Goal: Task Accomplishment & Management: Use online tool/utility

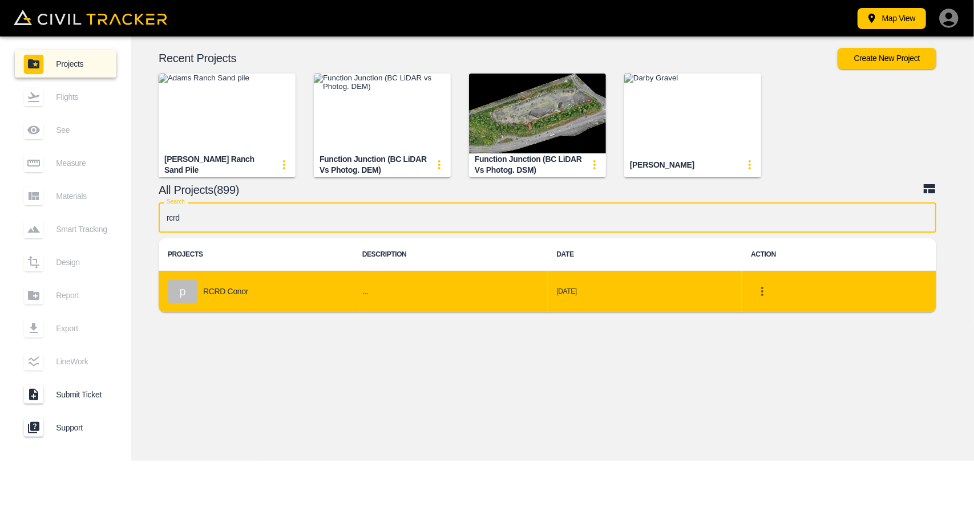
type input "rcrd"
click at [314, 278] on td "p RCRD Conor" at bounding box center [256, 292] width 195 height 42
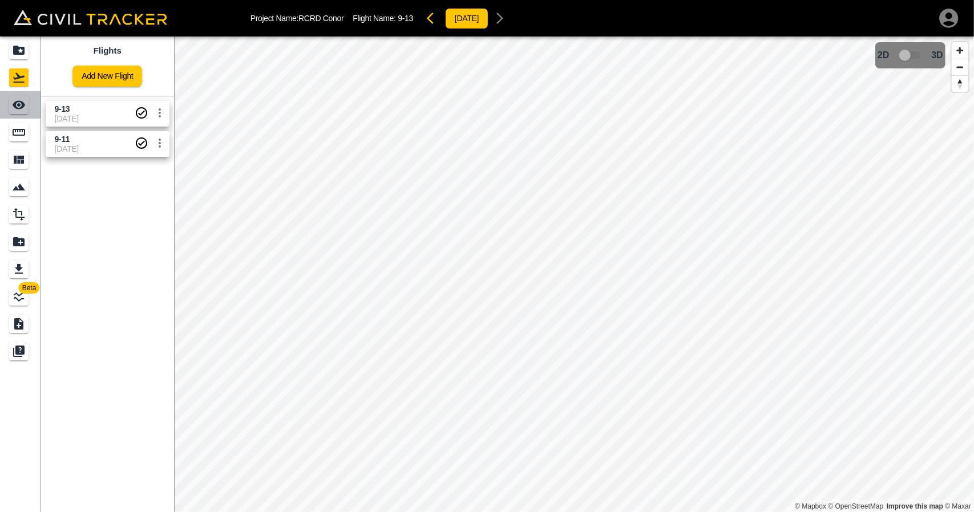
click at [33, 104] on link at bounding box center [20, 104] width 41 height 27
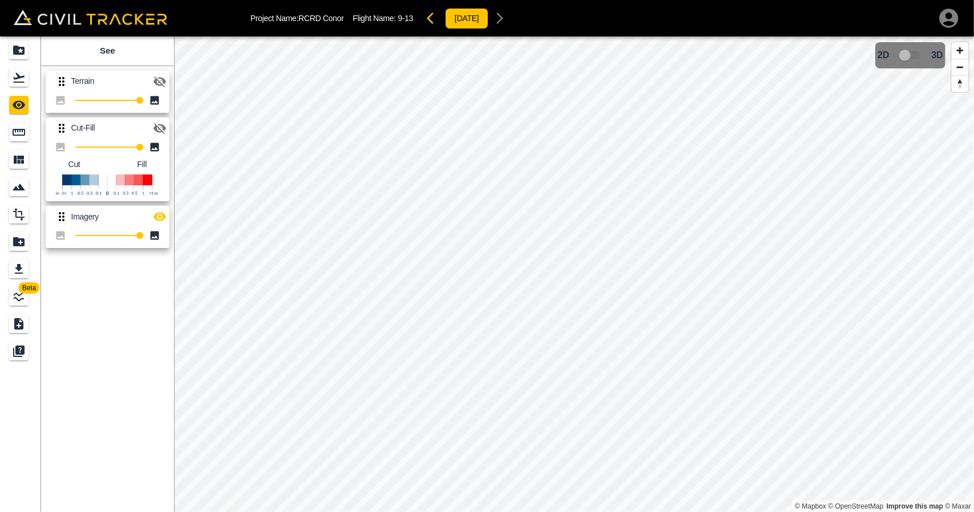
click at [19, 103] on icon "See" at bounding box center [19, 105] width 14 height 14
click at [155, 77] on icon "button" at bounding box center [159, 81] width 13 height 11
drag, startPoint x: 167, startPoint y: 82, endPoint x: 168, endPoint y: 106, distance: 24.0
click at [166, 82] on button "button" at bounding box center [159, 81] width 23 height 23
click at [160, 120] on button "button" at bounding box center [159, 128] width 23 height 23
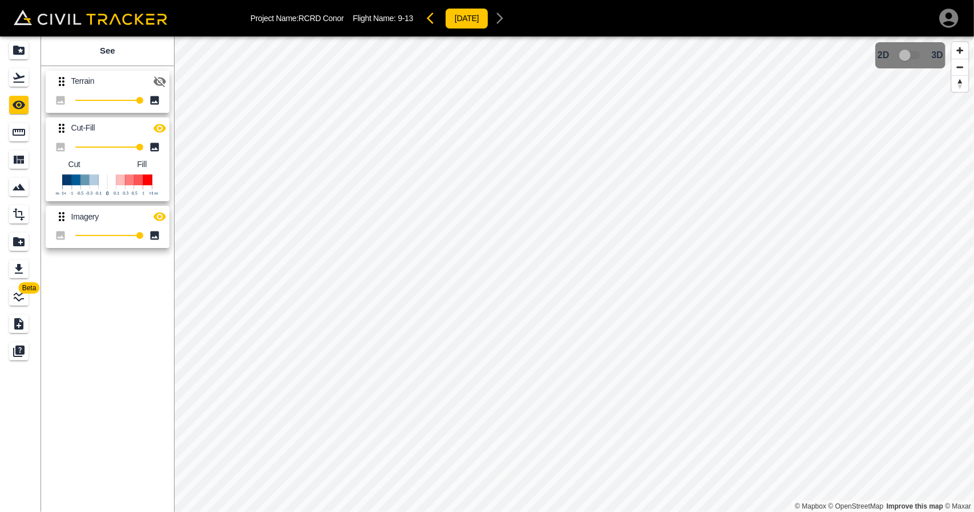
click at [159, 219] on icon "button" at bounding box center [160, 217] width 14 height 14
click at [160, 80] on icon "button" at bounding box center [160, 82] width 14 height 14
click at [434, 13] on icon "button" at bounding box center [430, 18] width 7 height 11
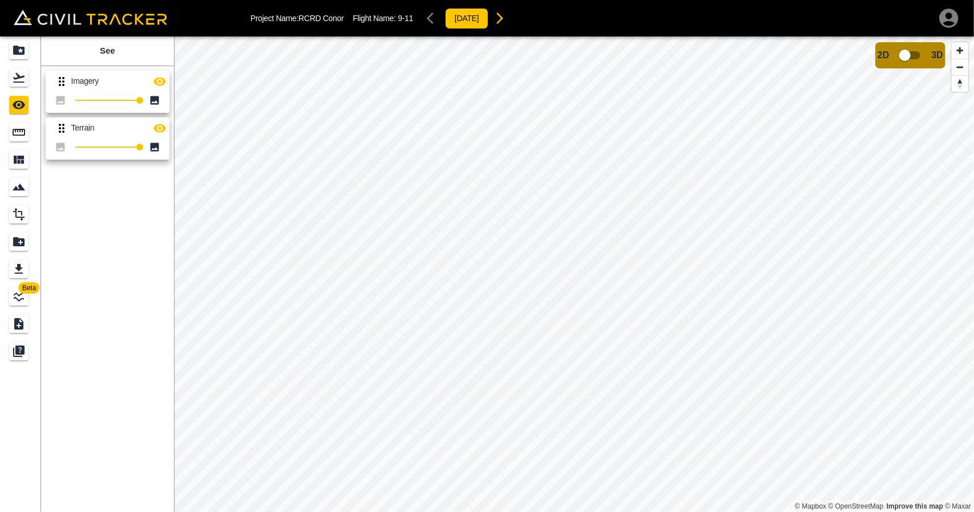
click at [158, 80] on icon "button" at bounding box center [159, 81] width 13 height 9
click at [507, 20] on icon "button" at bounding box center [500, 18] width 14 height 14
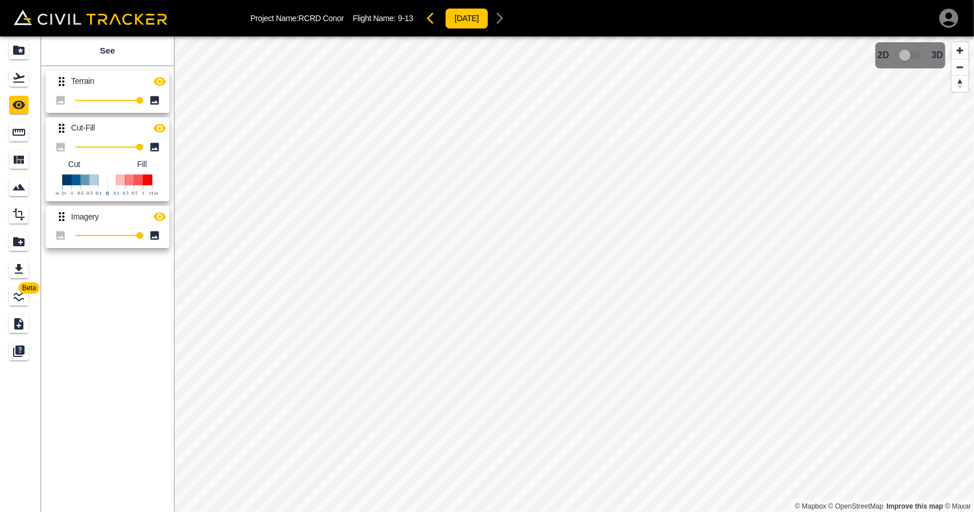
click at [435, 20] on icon "button" at bounding box center [434, 18] width 14 height 14
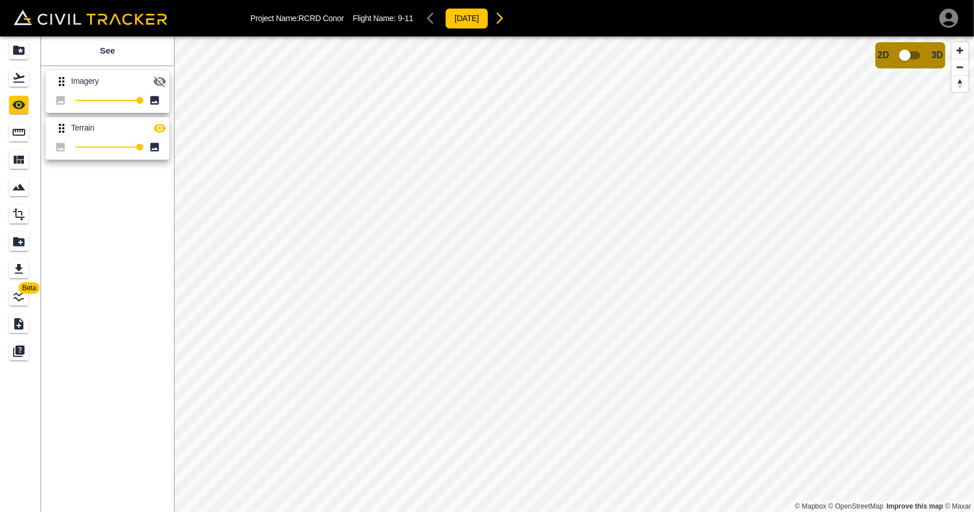
click at [507, 22] on icon "button" at bounding box center [500, 18] width 14 height 14
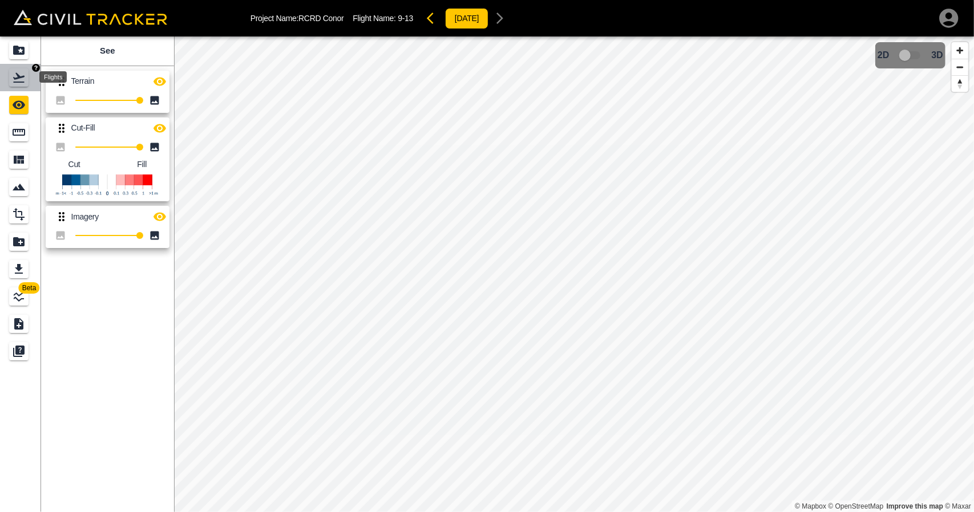
click at [22, 83] on icon "Flights" at bounding box center [19, 78] width 14 height 14
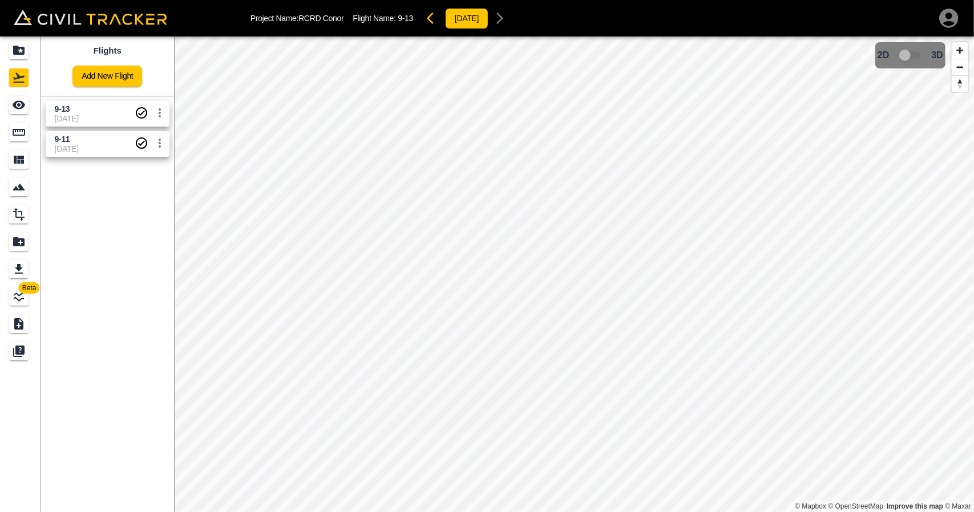
click at [25, 35] on div "Project Name: RCRD Conor Flight Name: 9-13 [DATE]" at bounding box center [487, 18] width 974 height 37
click at [28, 110] on div "See" at bounding box center [18, 105] width 19 height 18
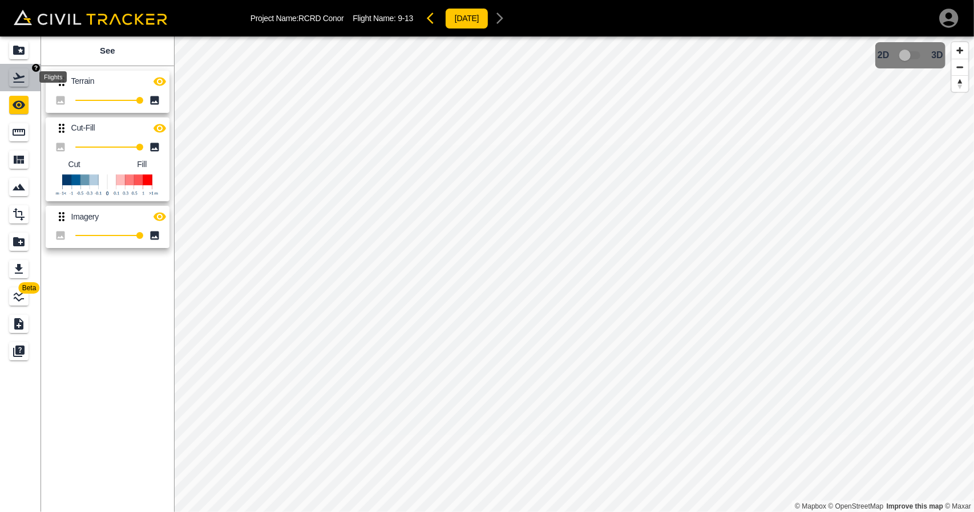
click at [22, 84] on icon "Flights" at bounding box center [19, 78] width 14 height 14
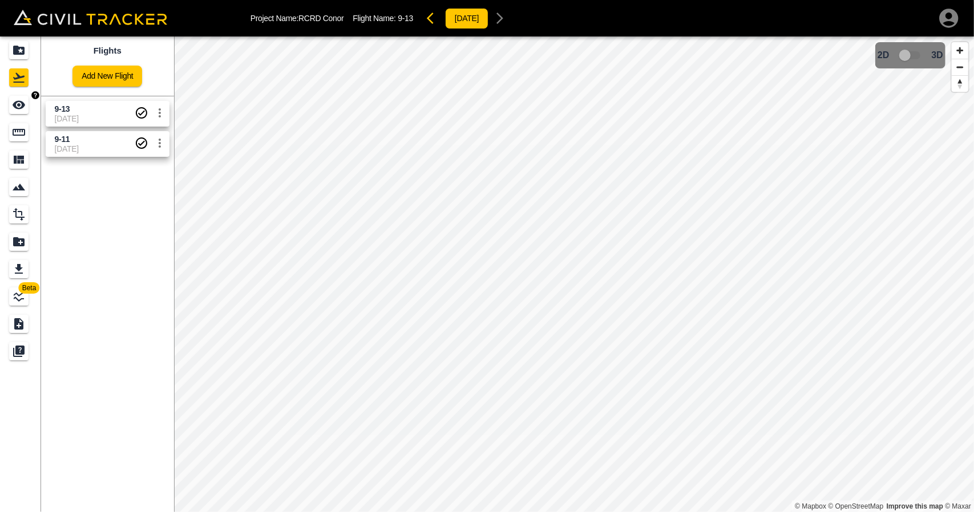
click at [22, 109] on icon "See" at bounding box center [19, 105] width 14 height 14
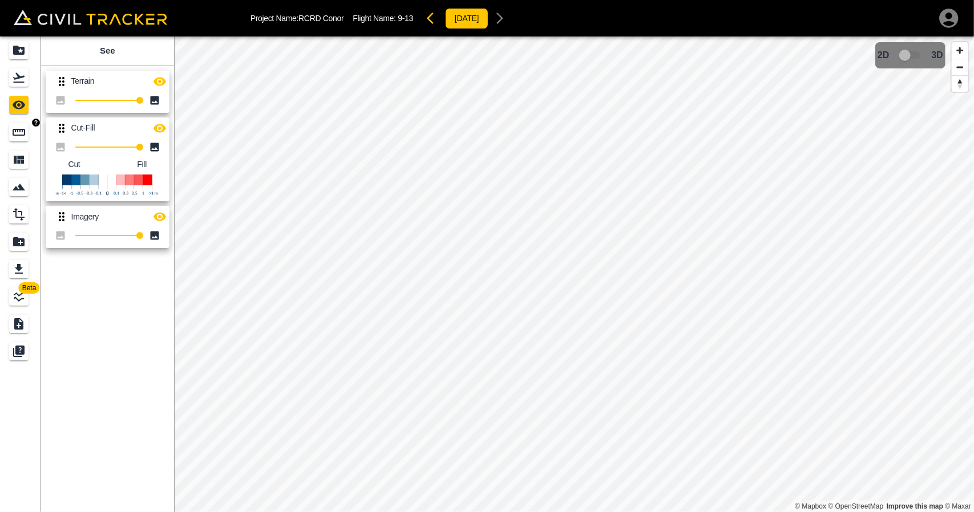
click at [10, 133] on div "Measure" at bounding box center [18, 132] width 19 height 18
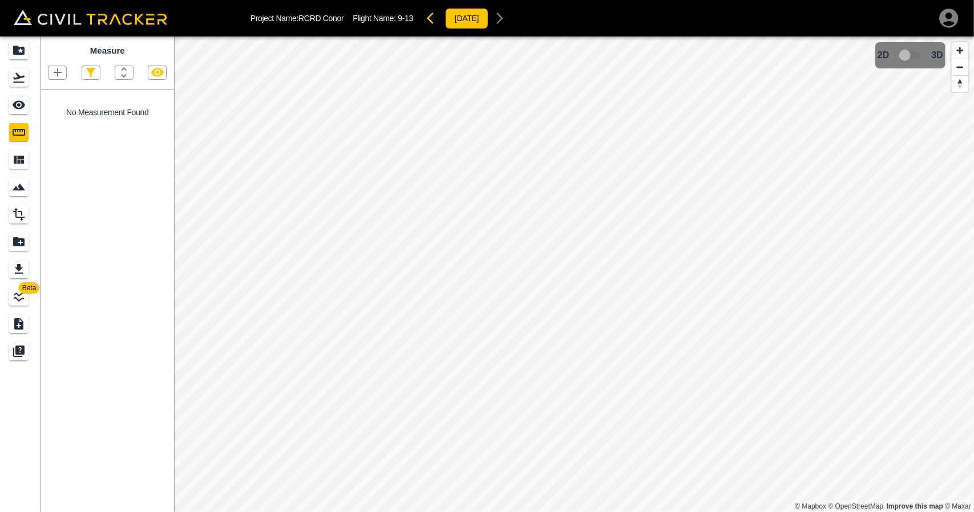
click at [56, 70] on icon "button" at bounding box center [58, 73] width 14 height 14
click at [58, 94] on li "Point" at bounding box center [43, 92] width 68 height 17
click at [63, 79] on icon "button" at bounding box center [58, 73] width 14 height 14
click at [47, 92] on p "Point" at bounding box center [49, 92] width 17 height 9
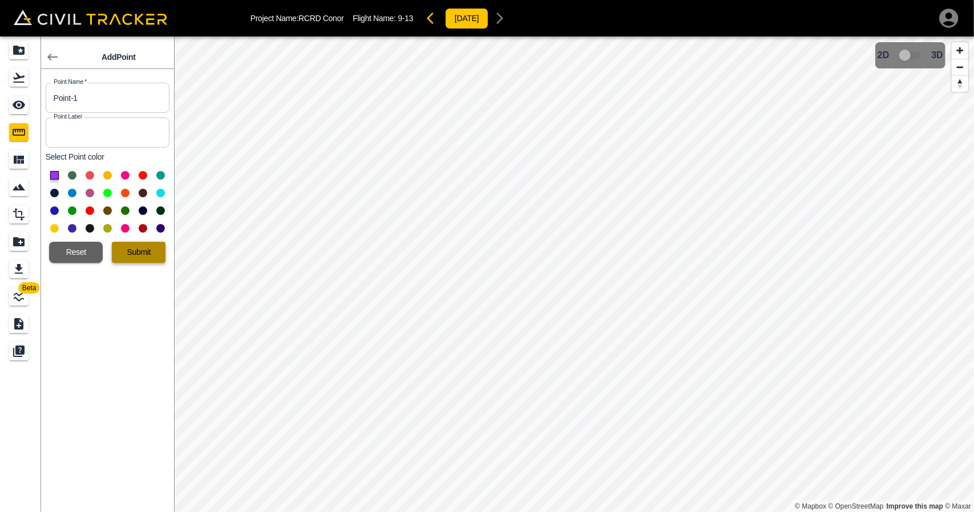
click at [149, 242] on button "Submit" at bounding box center [139, 252] width 54 height 21
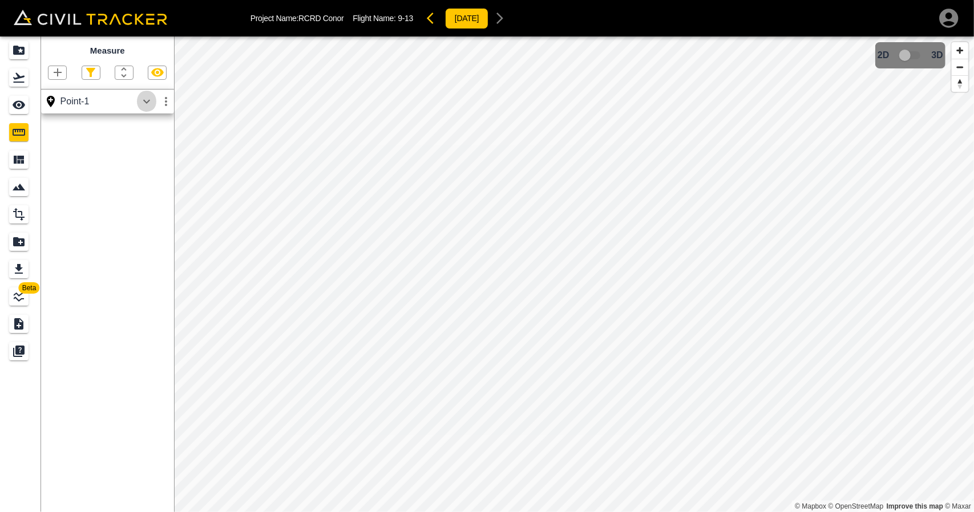
click at [138, 95] on button "button" at bounding box center [146, 101] width 19 height 23
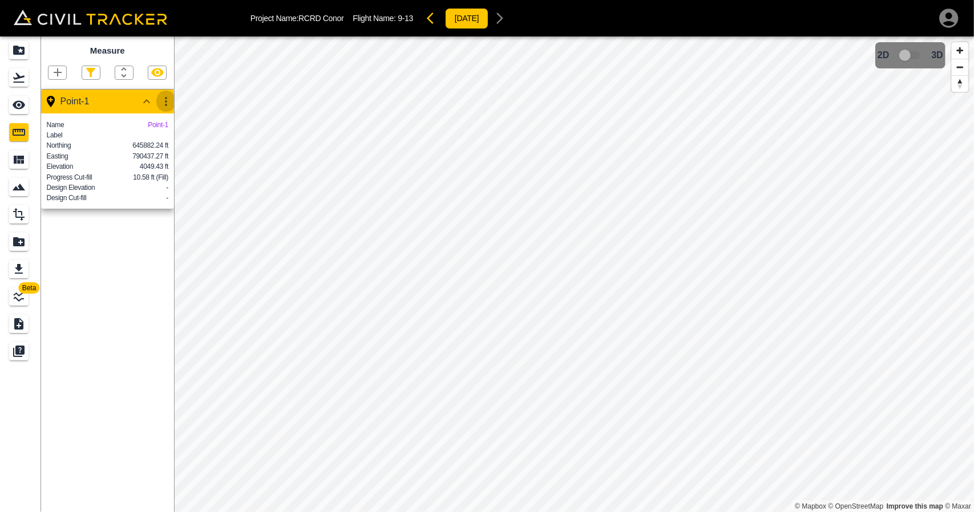
click at [170, 107] on icon "button" at bounding box center [166, 102] width 14 height 14
click at [141, 164] on div at bounding box center [128, 163] width 32 height 23
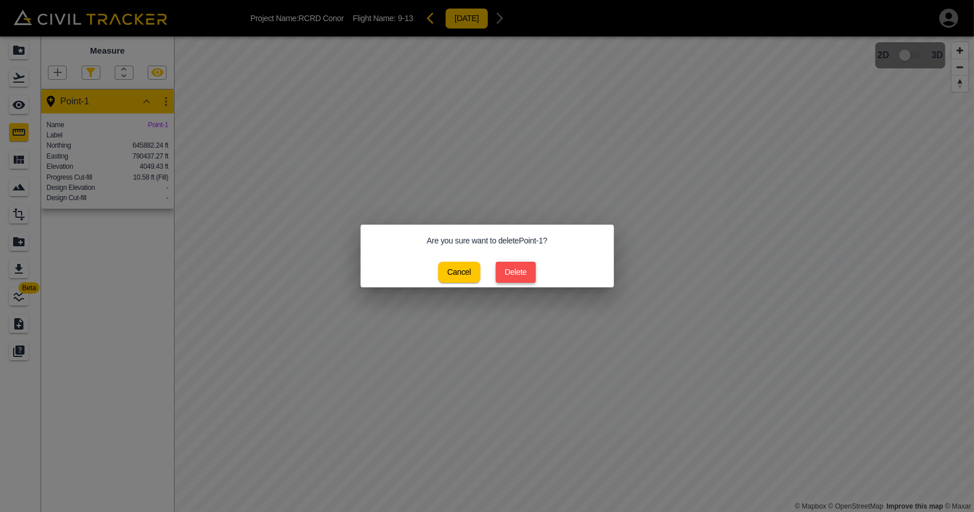
click at [512, 268] on button "Delete" at bounding box center [516, 272] width 41 height 21
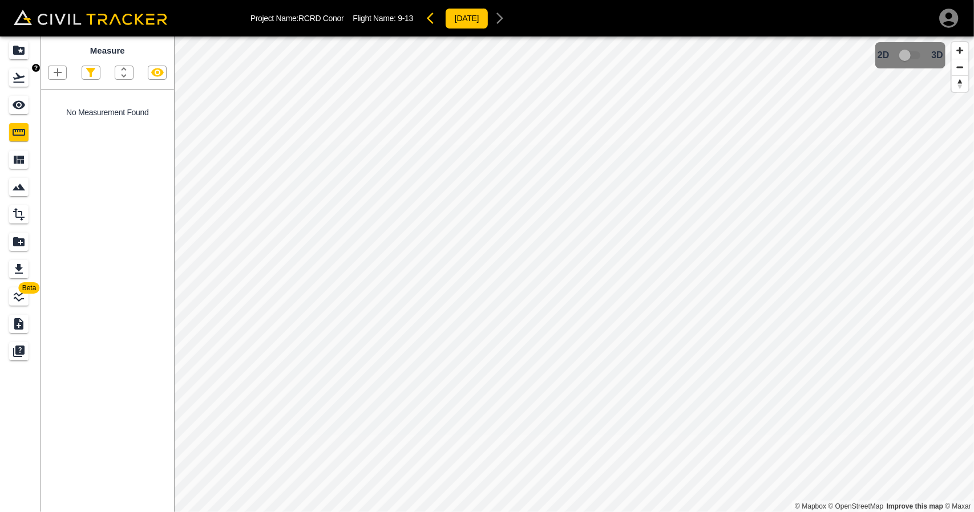
click at [10, 86] on div "Flights" at bounding box center [18, 77] width 19 height 18
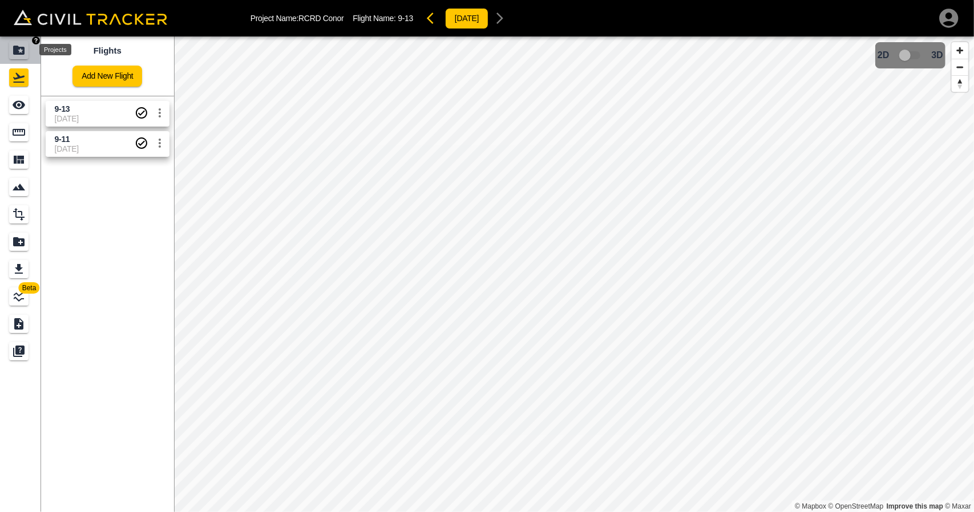
click at [21, 44] on icon "Projects" at bounding box center [19, 50] width 14 height 14
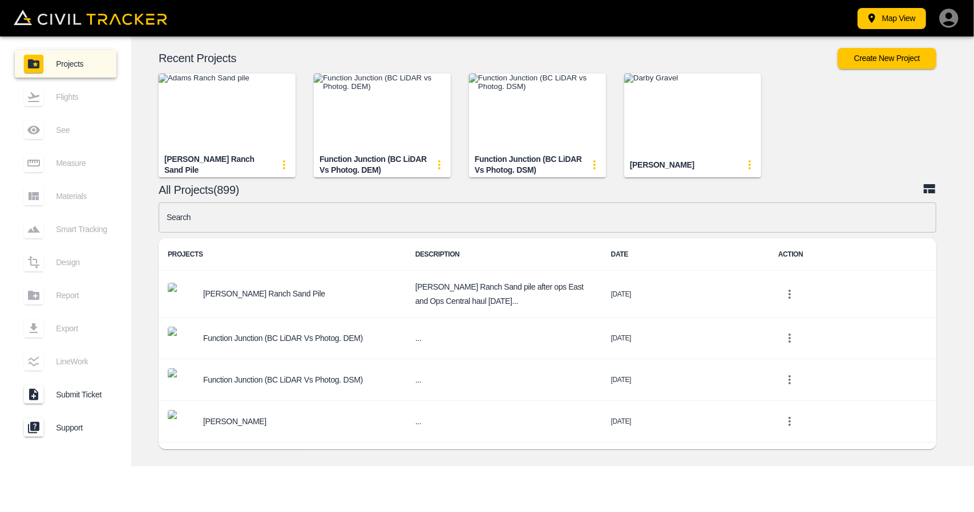
click at [386, 225] on input "text" at bounding box center [548, 218] width 778 height 30
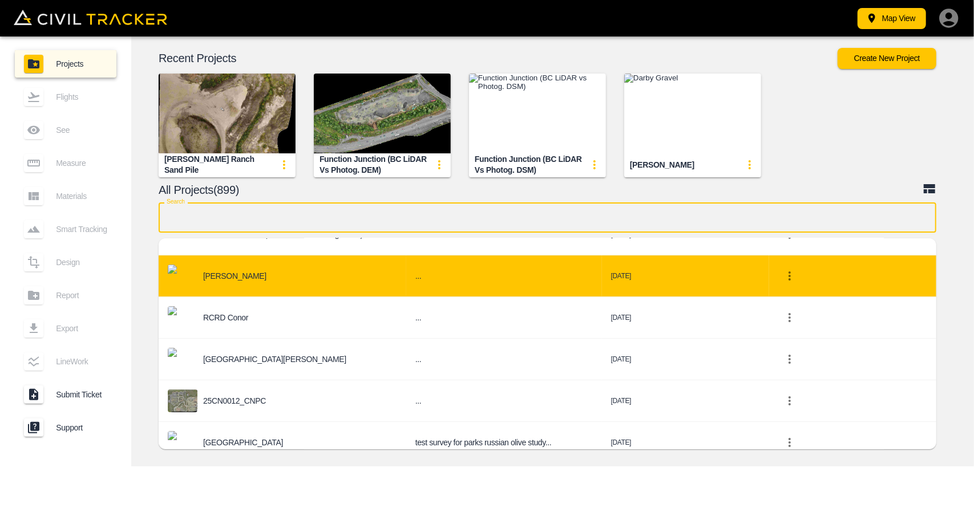
scroll to position [171, 0]
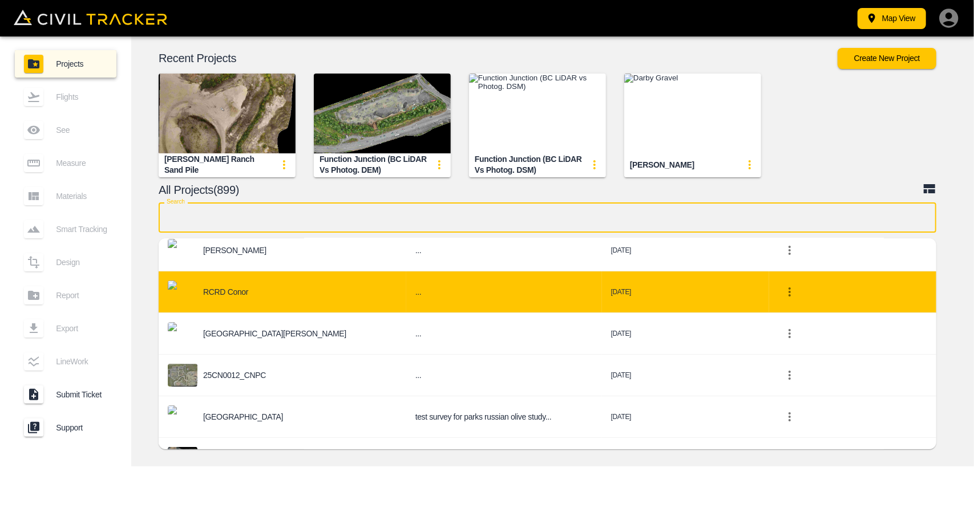
click at [406, 302] on td "..." at bounding box center [504, 293] width 196 height 42
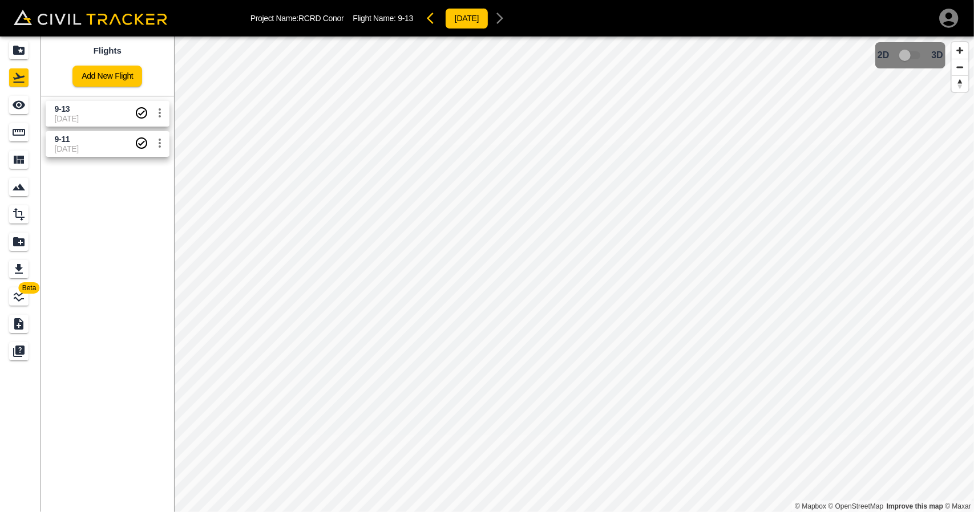
click at [119, 118] on span "[DATE]" at bounding box center [95, 118] width 80 height 9
click at [15, 126] on icon "Measure" at bounding box center [19, 133] width 14 height 14
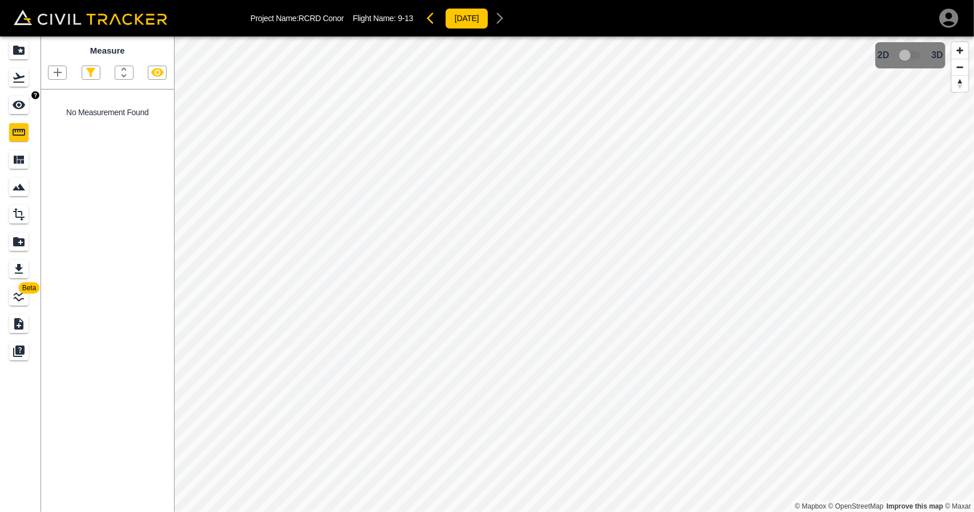
click at [23, 87] on link at bounding box center [20, 77] width 41 height 27
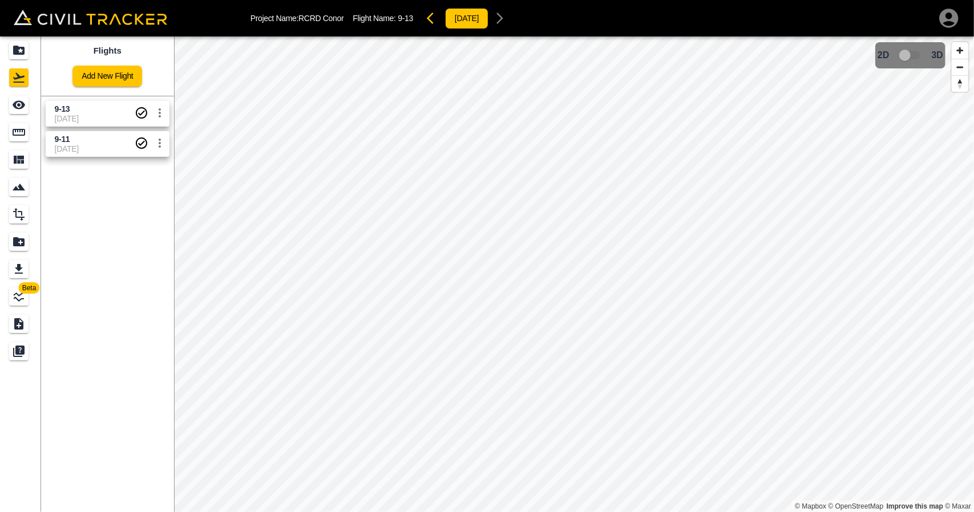
click at [102, 141] on span "9-11" at bounding box center [95, 139] width 80 height 11
click at [32, 133] on link at bounding box center [20, 132] width 41 height 27
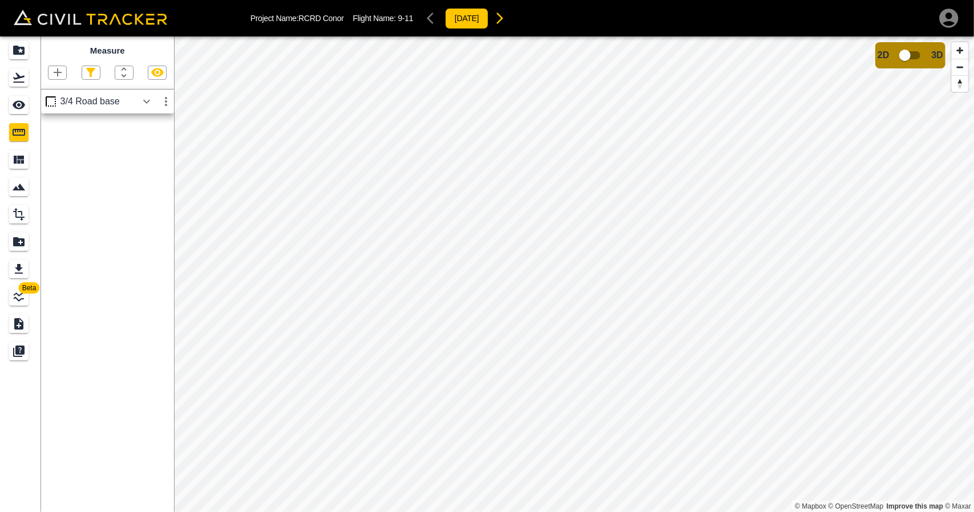
click at [151, 102] on icon "button" at bounding box center [147, 102] width 14 height 14
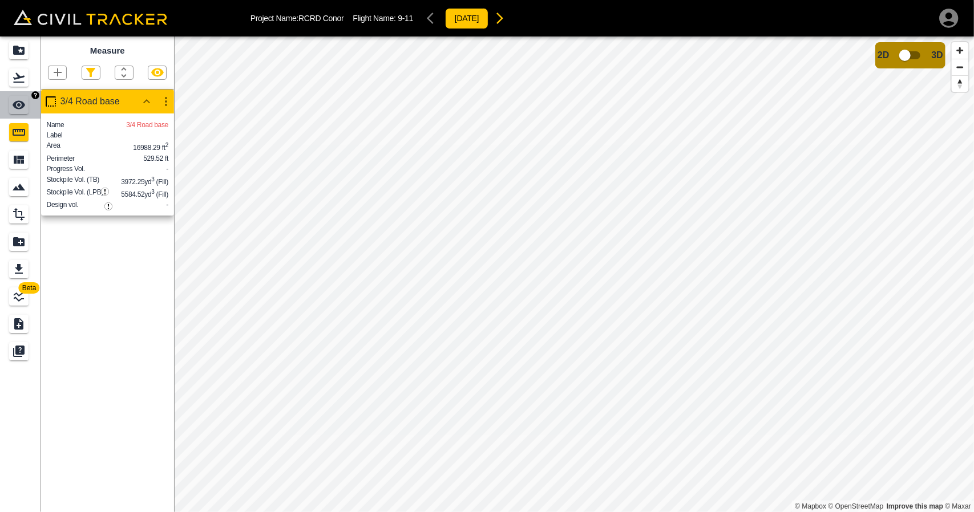
click at [25, 94] on link at bounding box center [20, 104] width 41 height 27
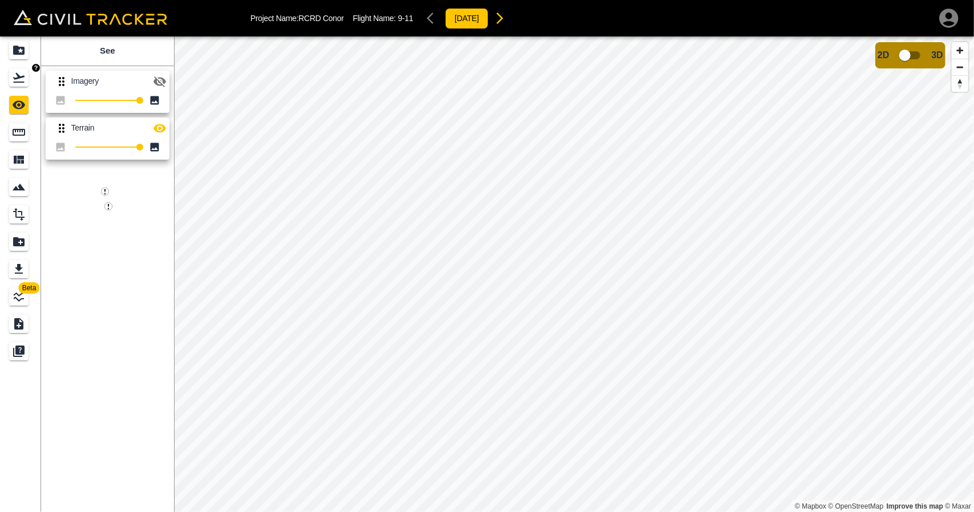
click at [19, 76] on icon "Flights" at bounding box center [18, 78] width 11 height 10
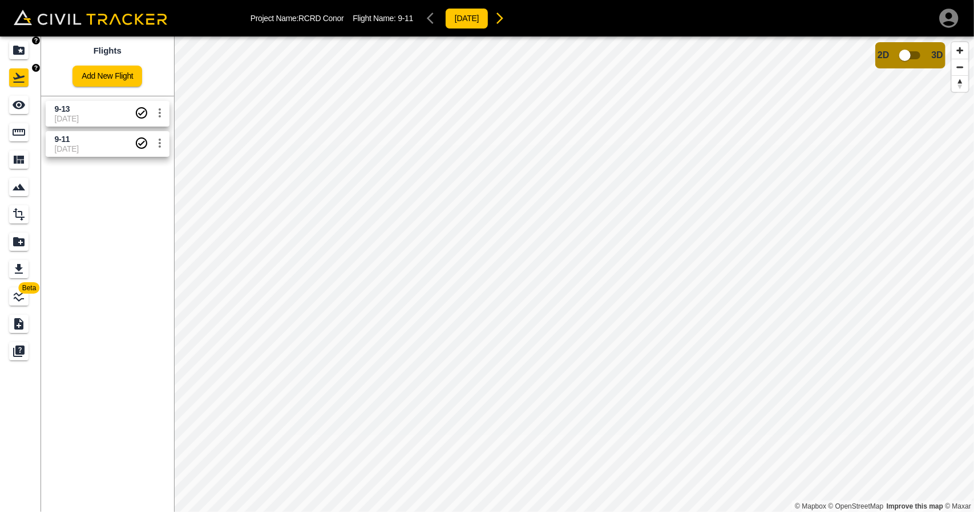
click at [28, 55] on div "Projects" at bounding box center [18, 50] width 19 height 18
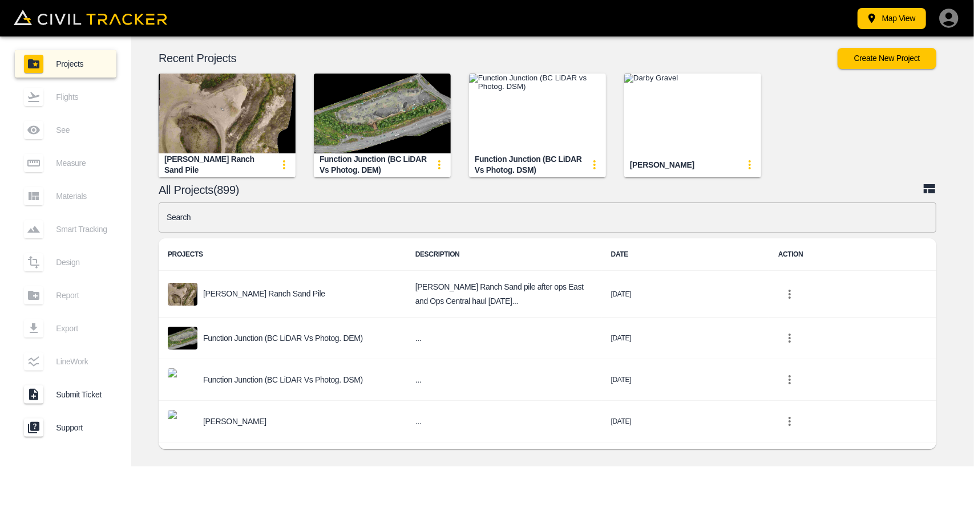
click at [353, 219] on input "text" at bounding box center [548, 218] width 778 height 30
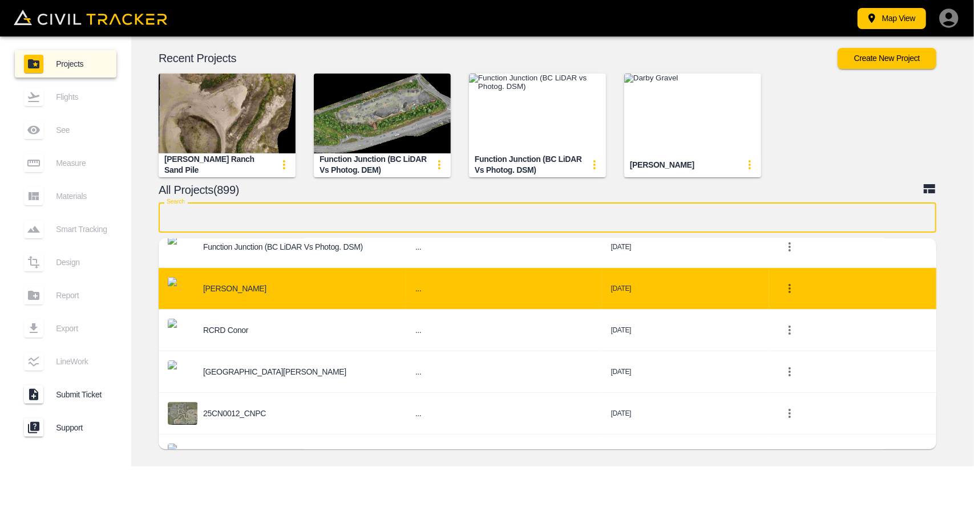
scroll to position [171, 0]
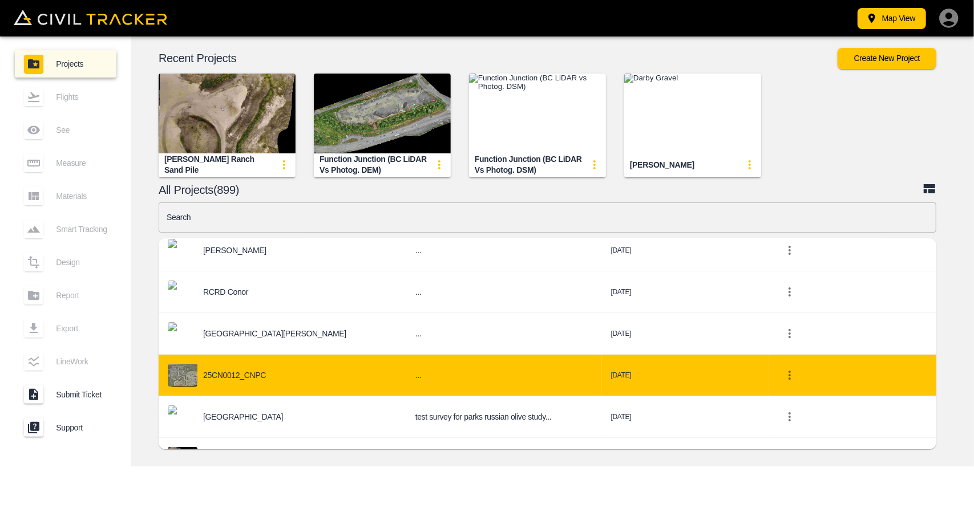
click at [338, 367] on div "25CN0012_CNPC" at bounding box center [282, 375] width 229 height 23
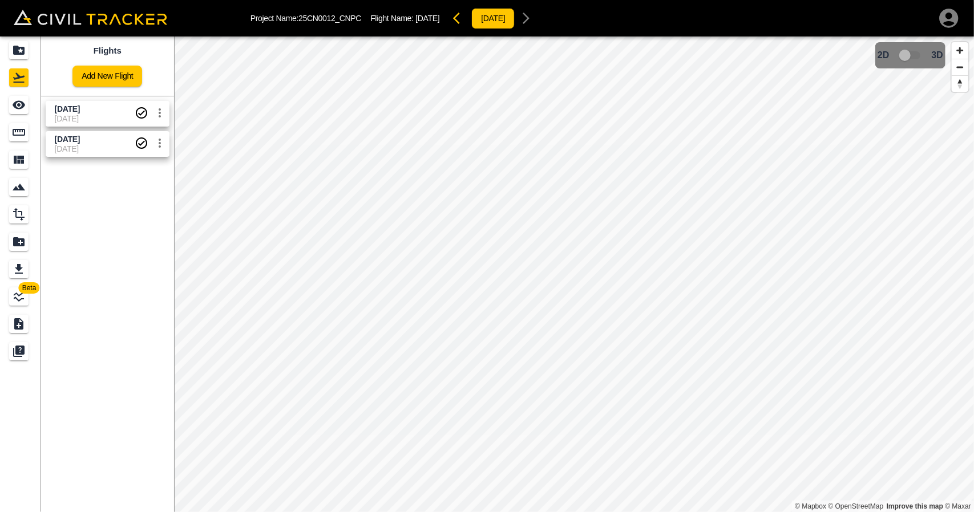
click at [77, 115] on span "[DATE]" at bounding box center [95, 118] width 80 height 9
click at [19, 130] on icon "Measure" at bounding box center [19, 132] width 13 height 7
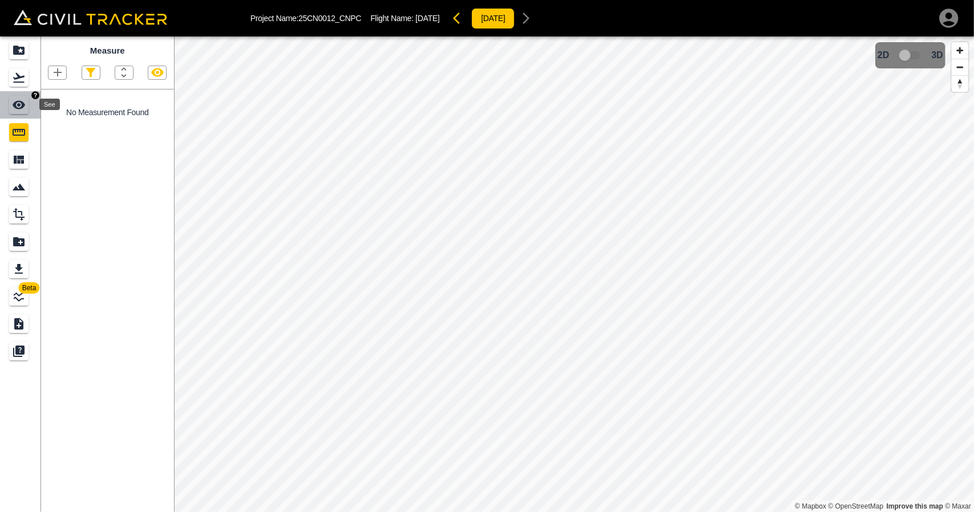
click at [21, 110] on icon "See" at bounding box center [19, 105] width 14 height 14
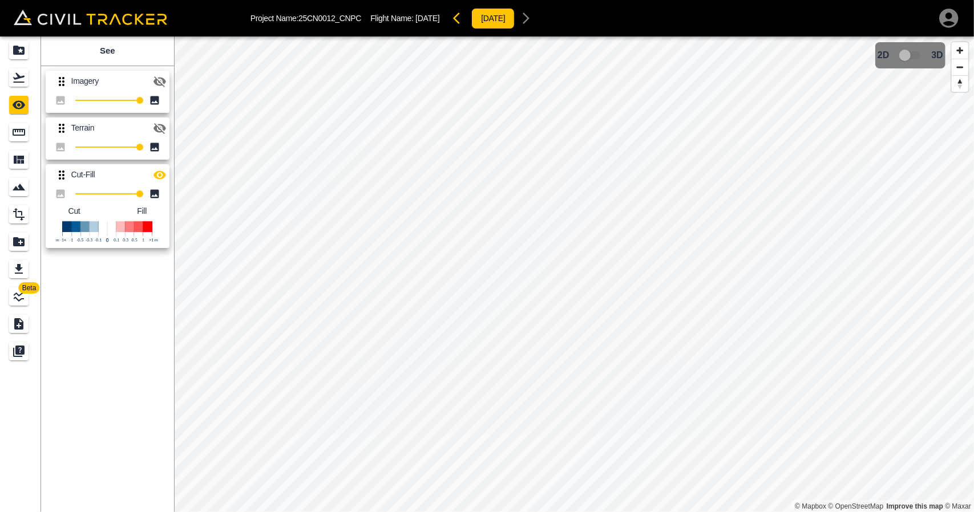
click at [157, 81] on icon "button" at bounding box center [160, 82] width 14 height 14
click at [161, 83] on icon "button" at bounding box center [159, 81] width 13 height 9
click at [161, 176] on icon "button" at bounding box center [160, 175] width 14 height 14
click at [165, 128] on icon "button" at bounding box center [159, 128] width 13 height 11
click at [169, 82] on button "button" at bounding box center [159, 81] width 23 height 23
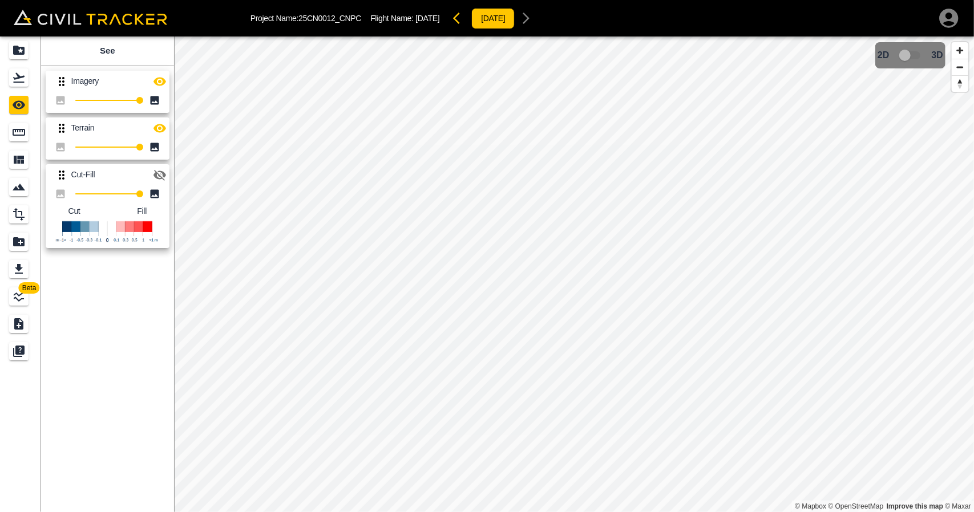
click at [160, 83] on icon "button" at bounding box center [160, 82] width 14 height 14
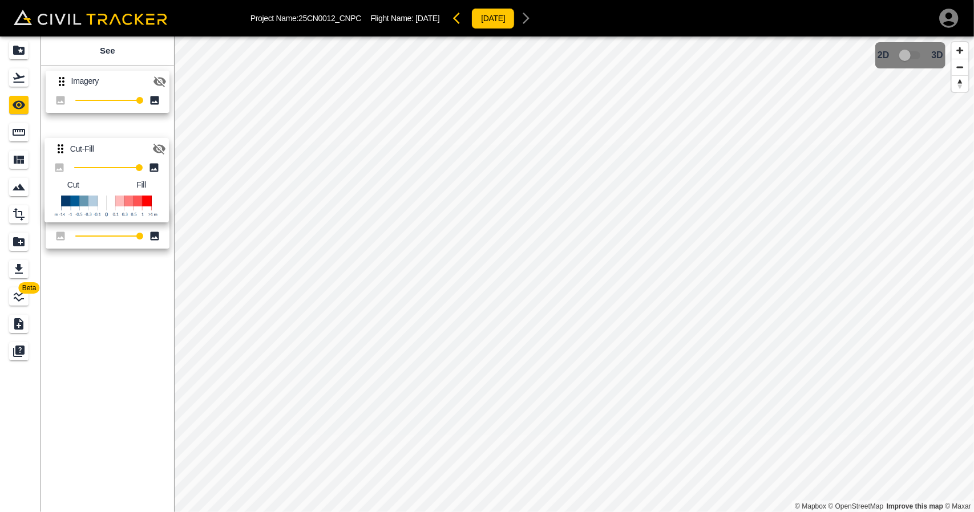
drag, startPoint x: 64, startPoint y: 177, endPoint x: 71, endPoint y: 132, distance: 45.6
click at [63, 136] on div "Imagery 100 Terrain 100 Cut-Fill 100 Cut Fill" at bounding box center [105, 158] width 137 height 192
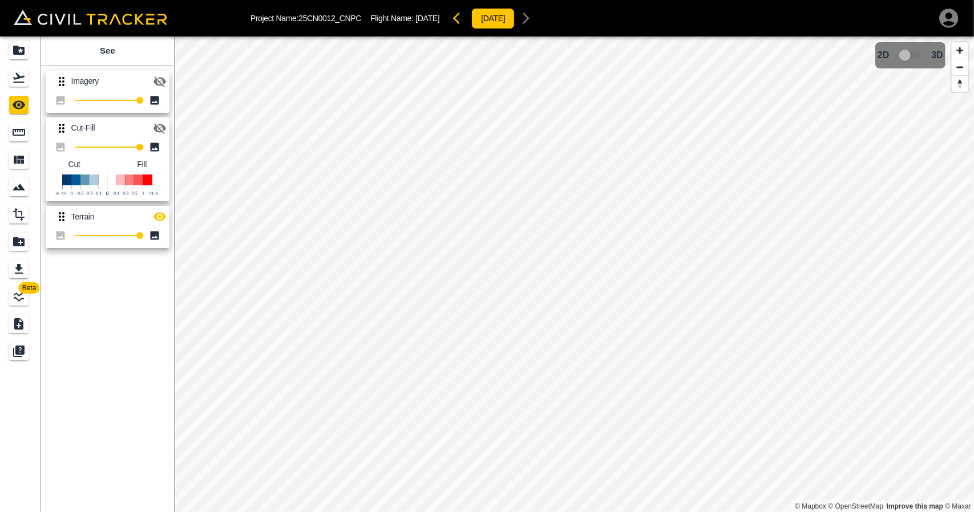
drag, startPoint x: 154, startPoint y: 126, endPoint x: 149, endPoint y: 131, distance: 6.9
click at [155, 126] on icon "button" at bounding box center [160, 129] width 14 height 14
type input "47"
drag, startPoint x: 139, startPoint y: 151, endPoint x: 105, endPoint y: 152, distance: 34.2
click at [105, 151] on span "47" at bounding box center [105, 147] width 7 height 7
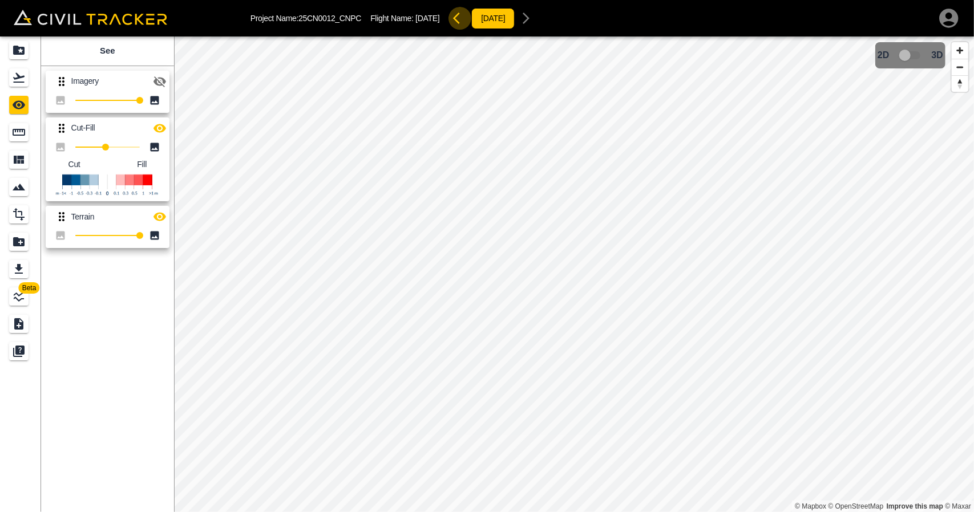
click at [467, 18] on icon "button" at bounding box center [460, 18] width 14 height 14
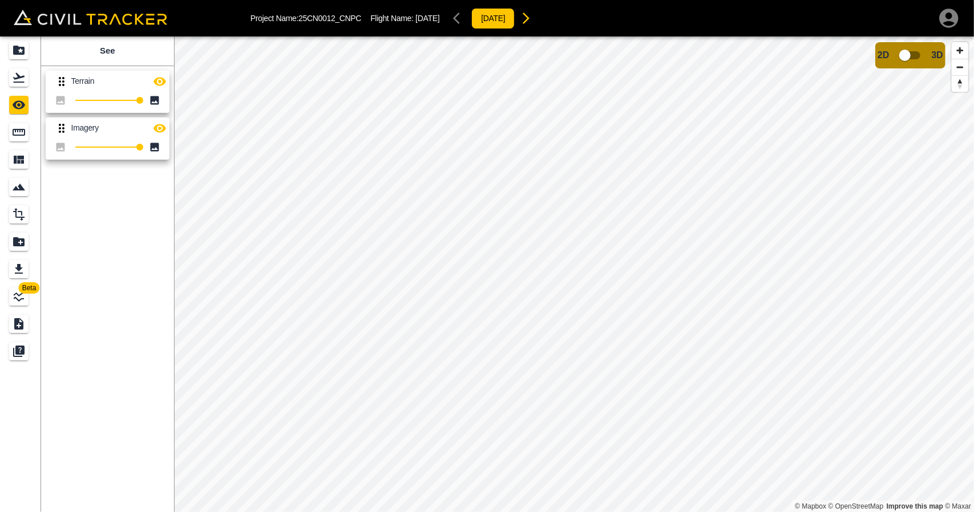
click at [160, 85] on icon "button" at bounding box center [159, 81] width 13 height 9
click at [160, 85] on icon "button" at bounding box center [159, 81] width 13 height 11
click at [161, 128] on icon "button" at bounding box center [159, 128] width 13 height 9
click at [533, 18] on icon "button" at bounding box center [526, 18] width 14 height 14
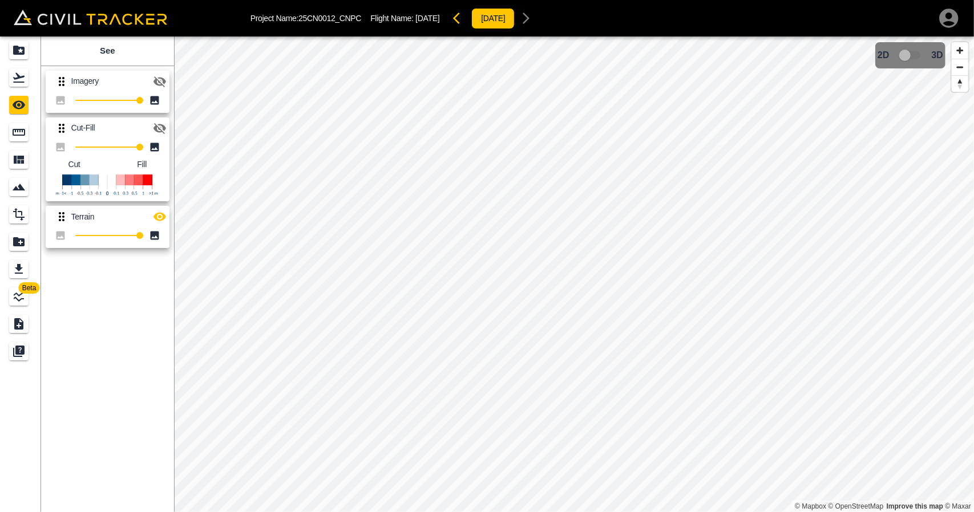
click at [467, 24] on icon "button" at bounding box center [460, 18] width 14 height 14
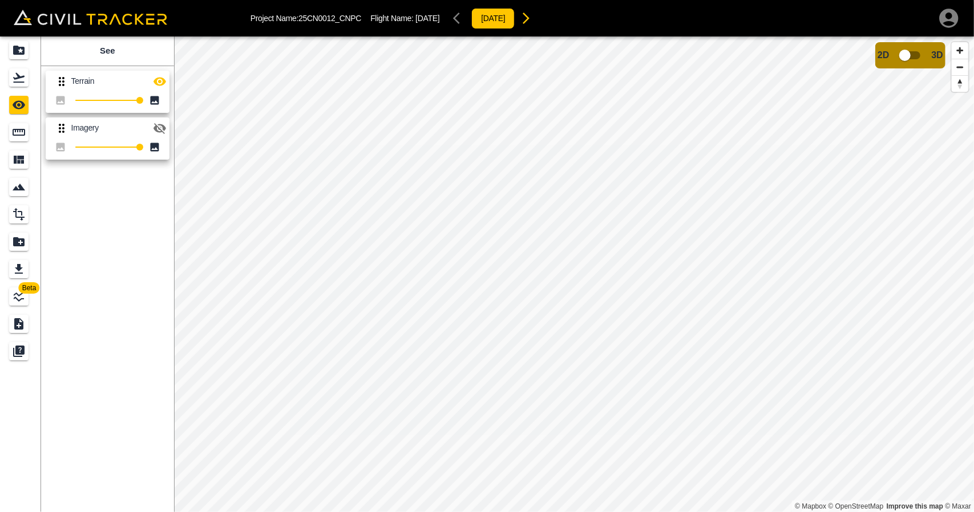
click at [533, 17] on icon "button" at bounding box center [526, 18] width 14 height 14
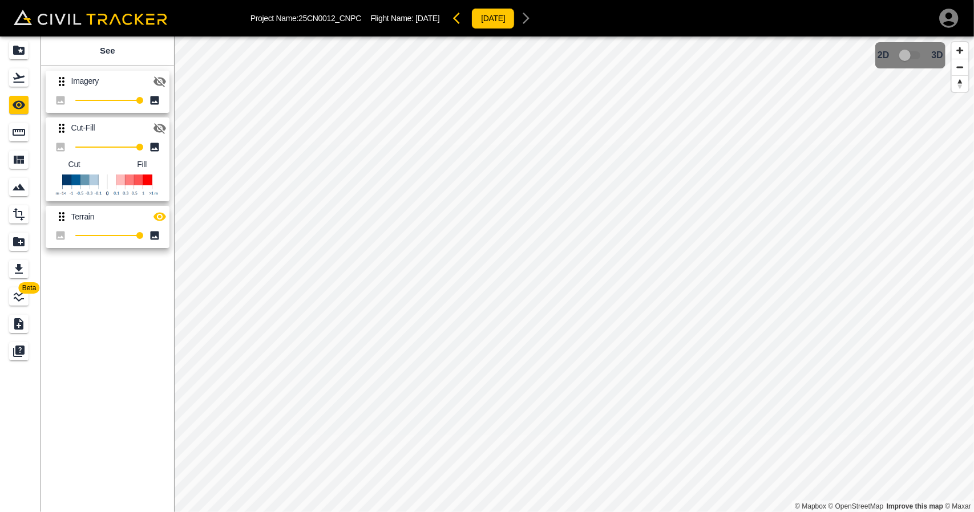
click at [467, 24] on icon "button" at bounding box center [460, 18] width 14 height 14
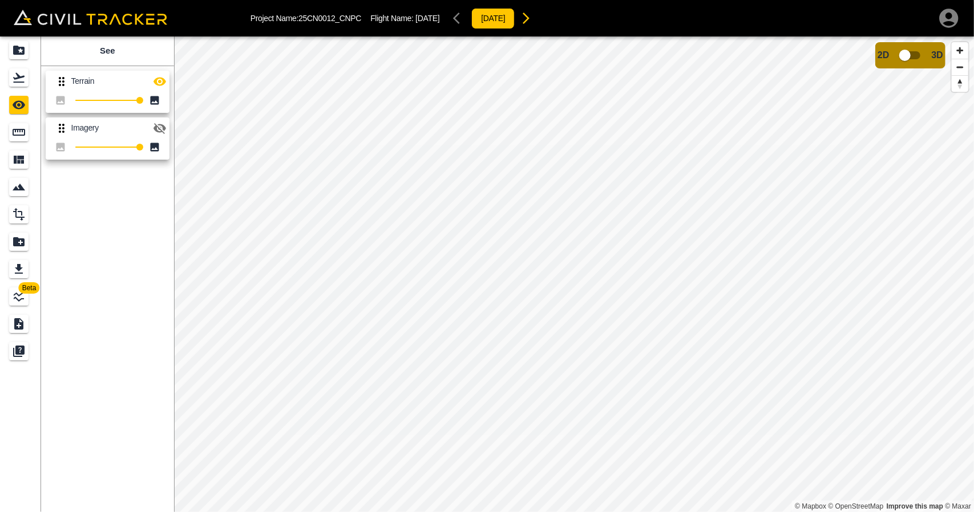
click at [533, 19] on icon "button" at bounding box center [526, 18] width 14 height 14
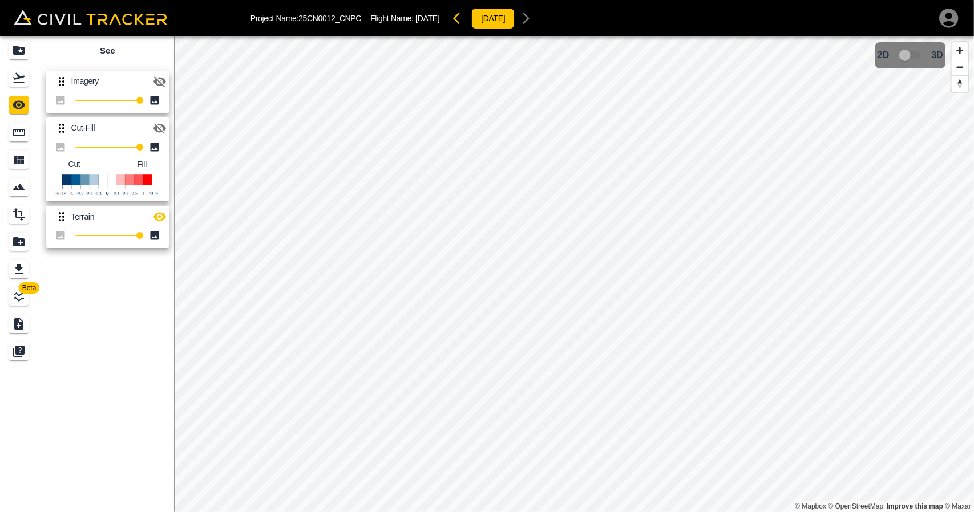
click at [467, 22] on icon "button" at bounding box center [460, 18] width 14 height 14
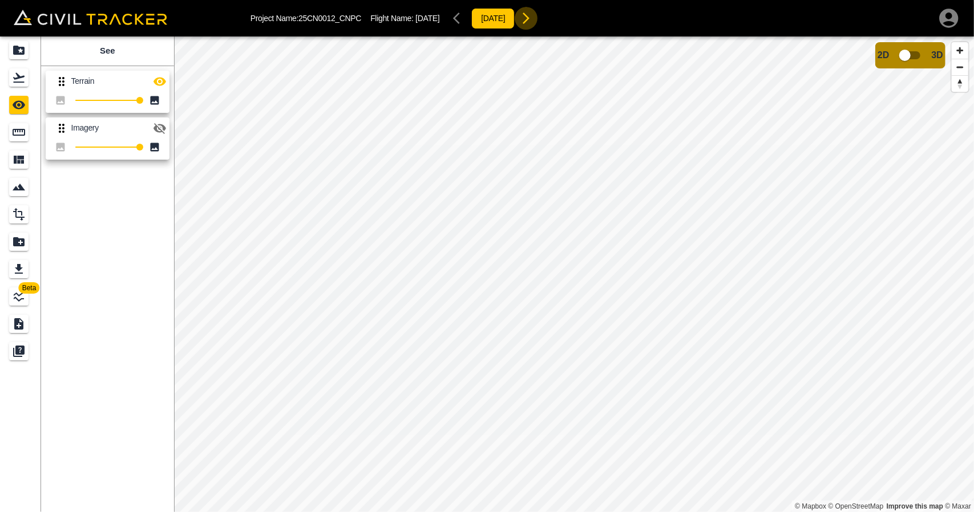
click at [533, 17] on icon "button" at bounding box center [526, 18] width 14 height 14
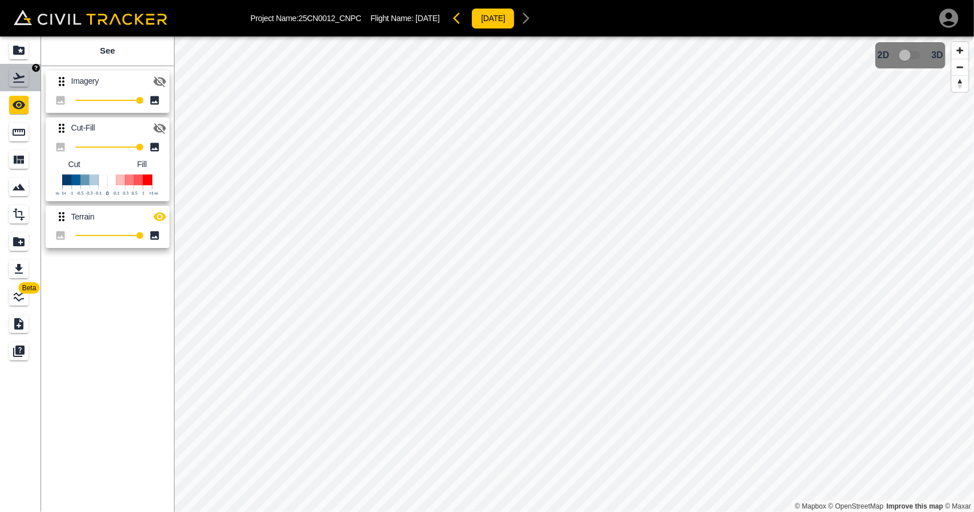
click at [5, 74] on link at bounding box center [20, 77] width 41 height 27
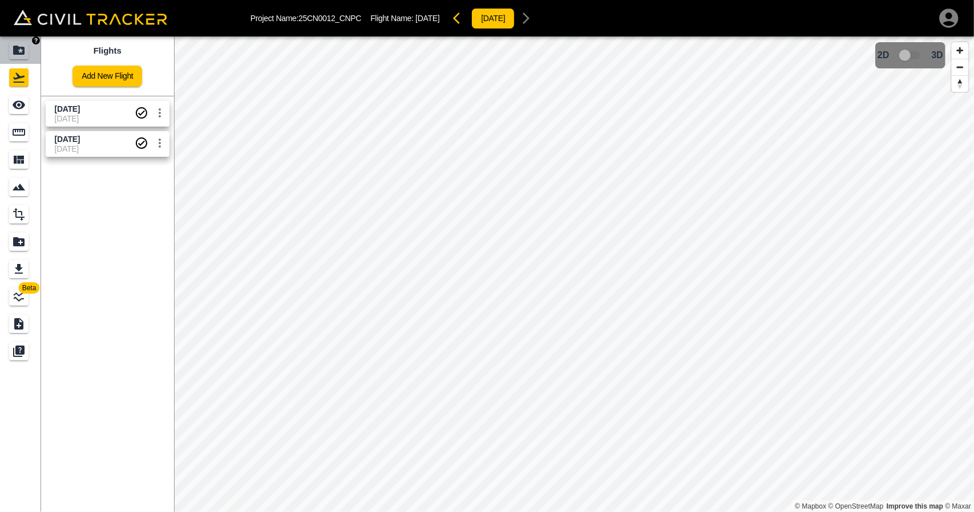
click at [12, 54] on icon "Projects" at bounding box center [19, 50] width 14 height 14
